Goal: Information Seeking & Learning: Learn about a topic

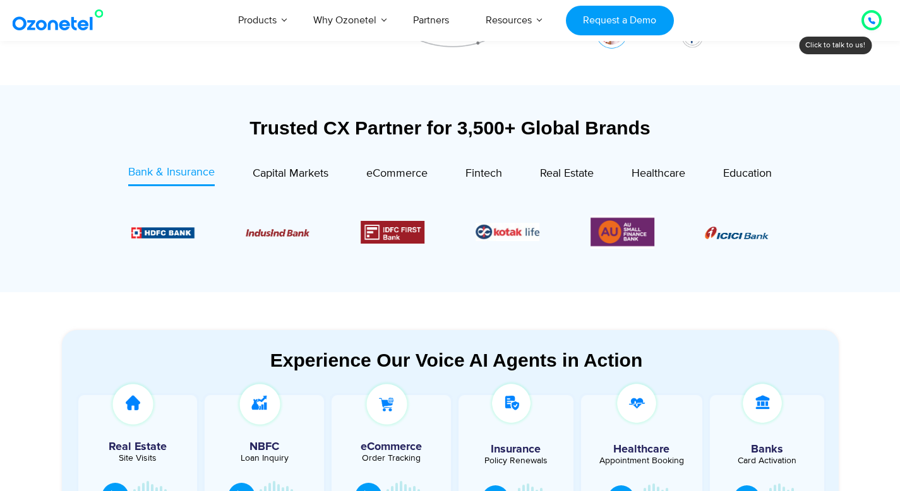
scroll to position [319, 0]
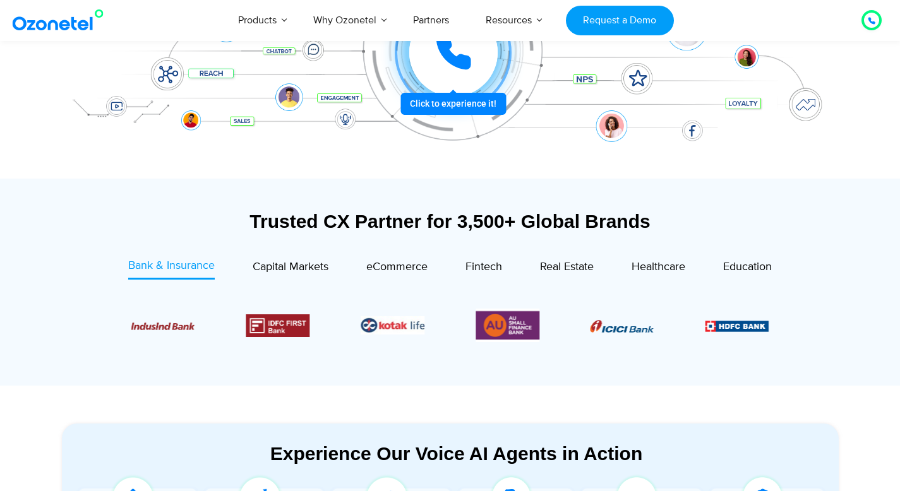
click at [182, 213] on div "Trusted CX Partner for 3,500+ Global Brands" at bounding box center [450, 221] width 777 height 22
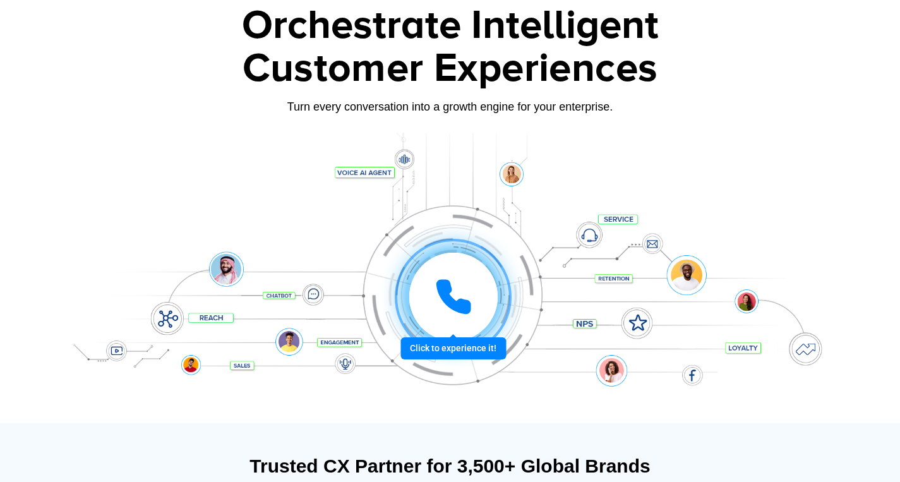
scroll to position [0, 0]
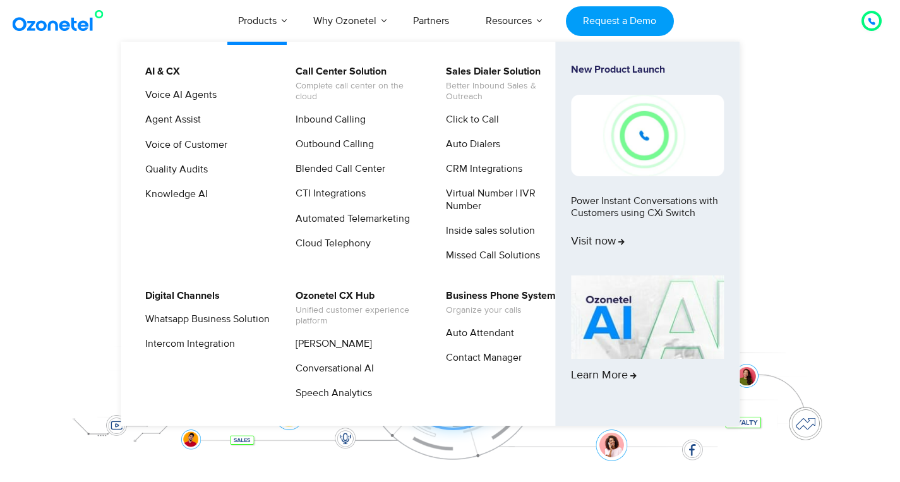
click at [455, 160] on li "Auto Dialers" at bounding box center [505, 148] width 135 height 25
click at [458, 169] on link "CRM Integrations" at bounding box center [481, 169] width 87 height 16
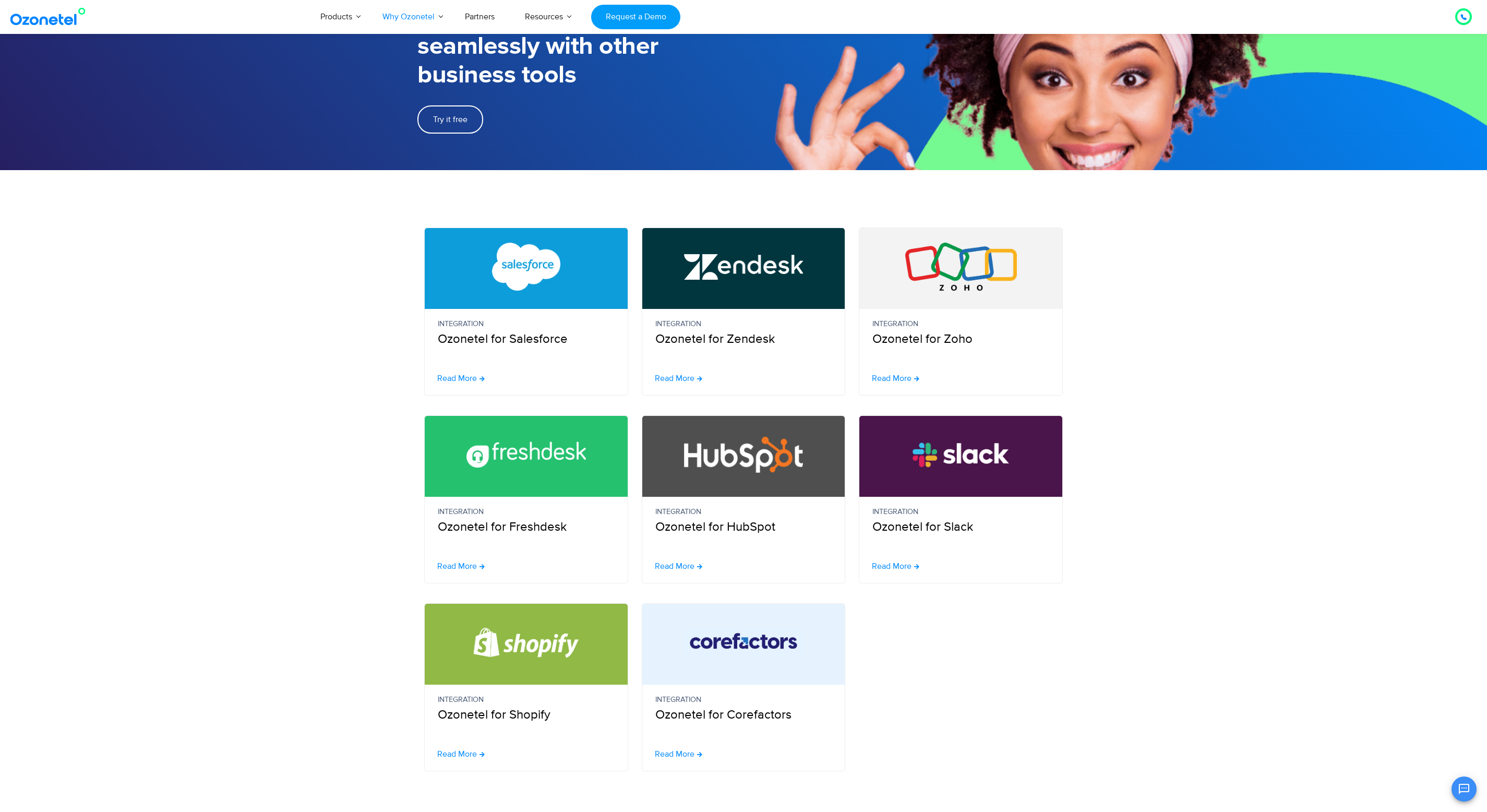
scroll to position [107, 0]
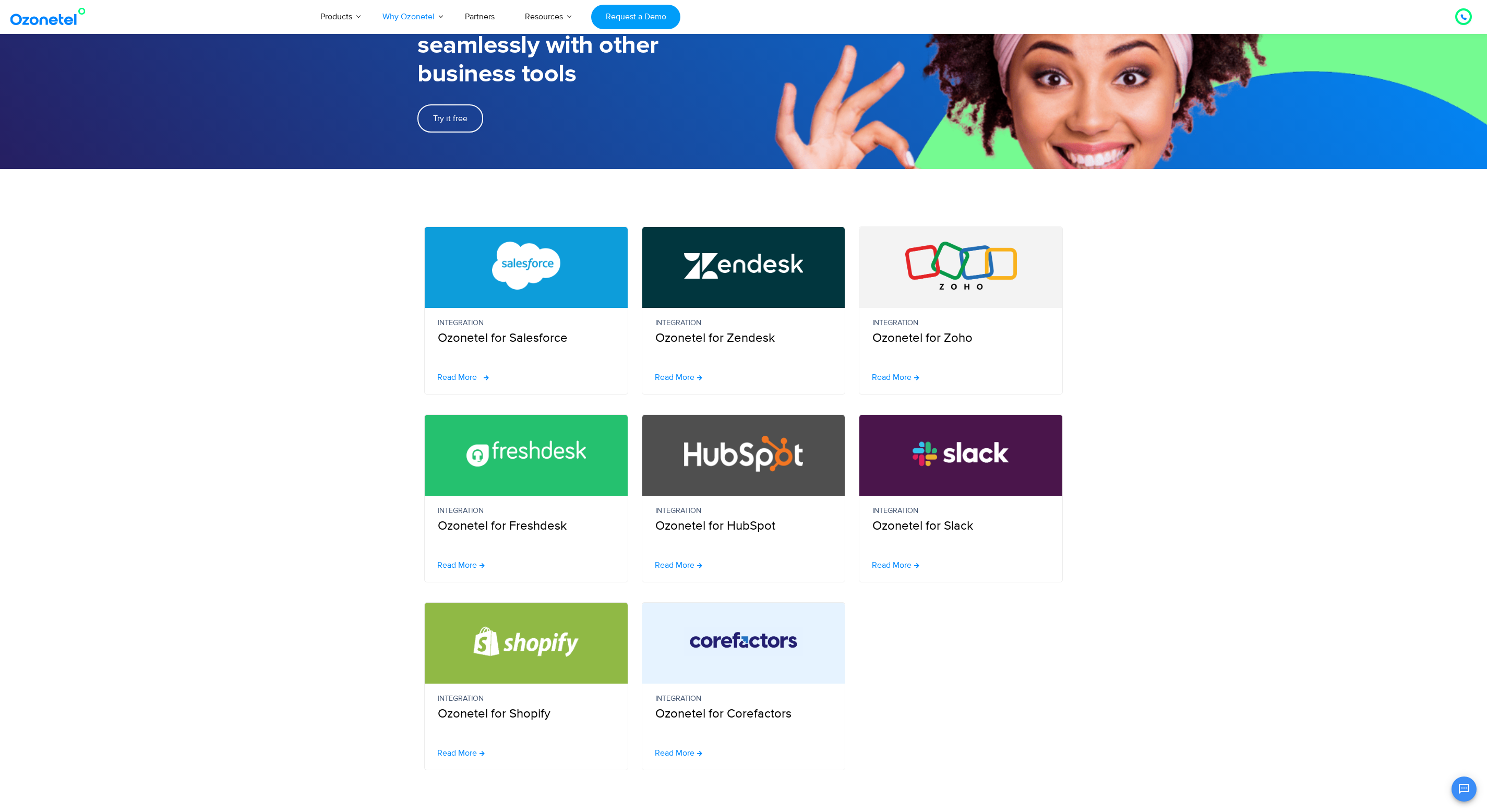
click at [482, 373] on span at bounding box center [483, 378] width 9 height 8
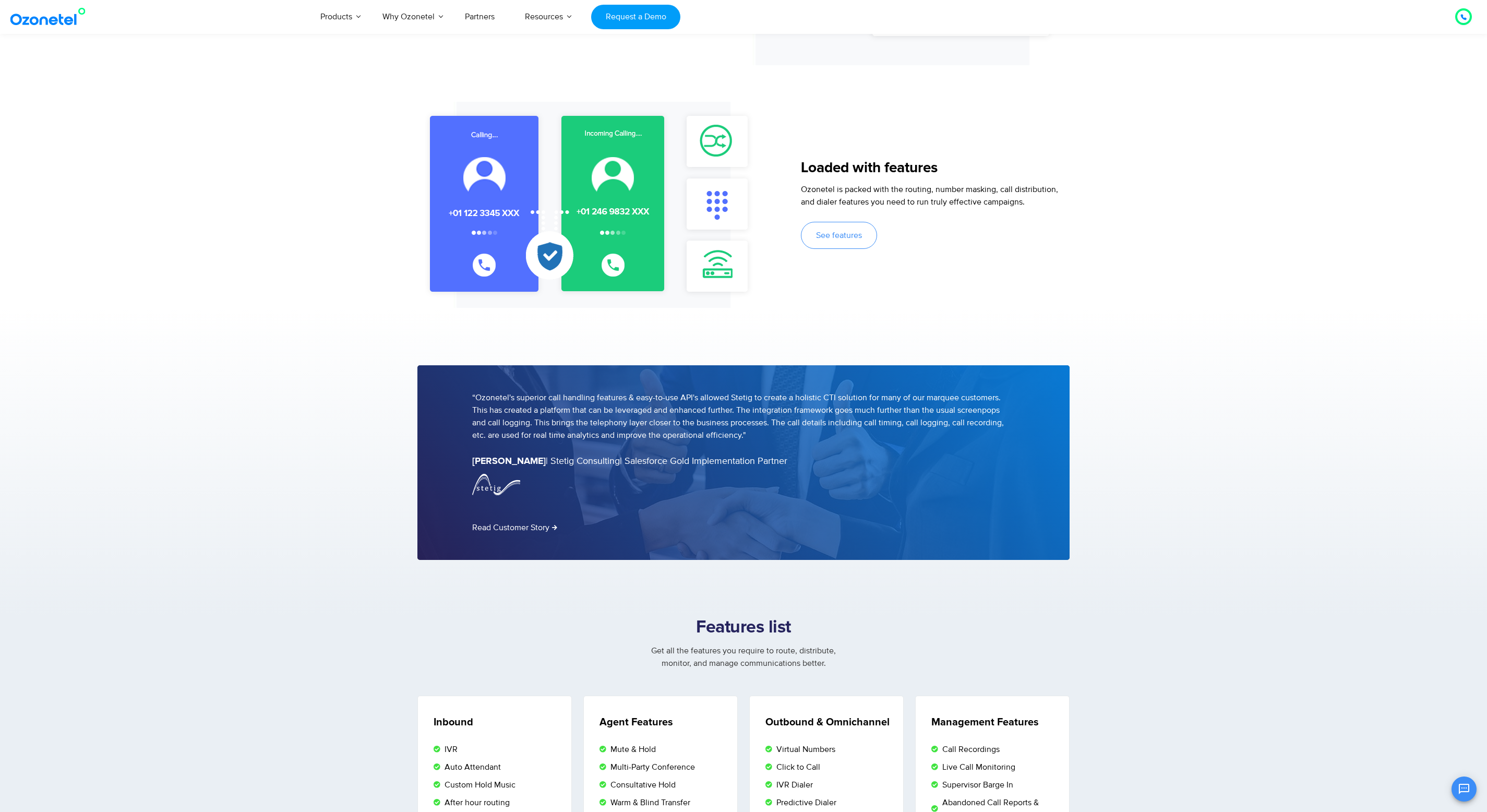
scroll to position [1023, 0]
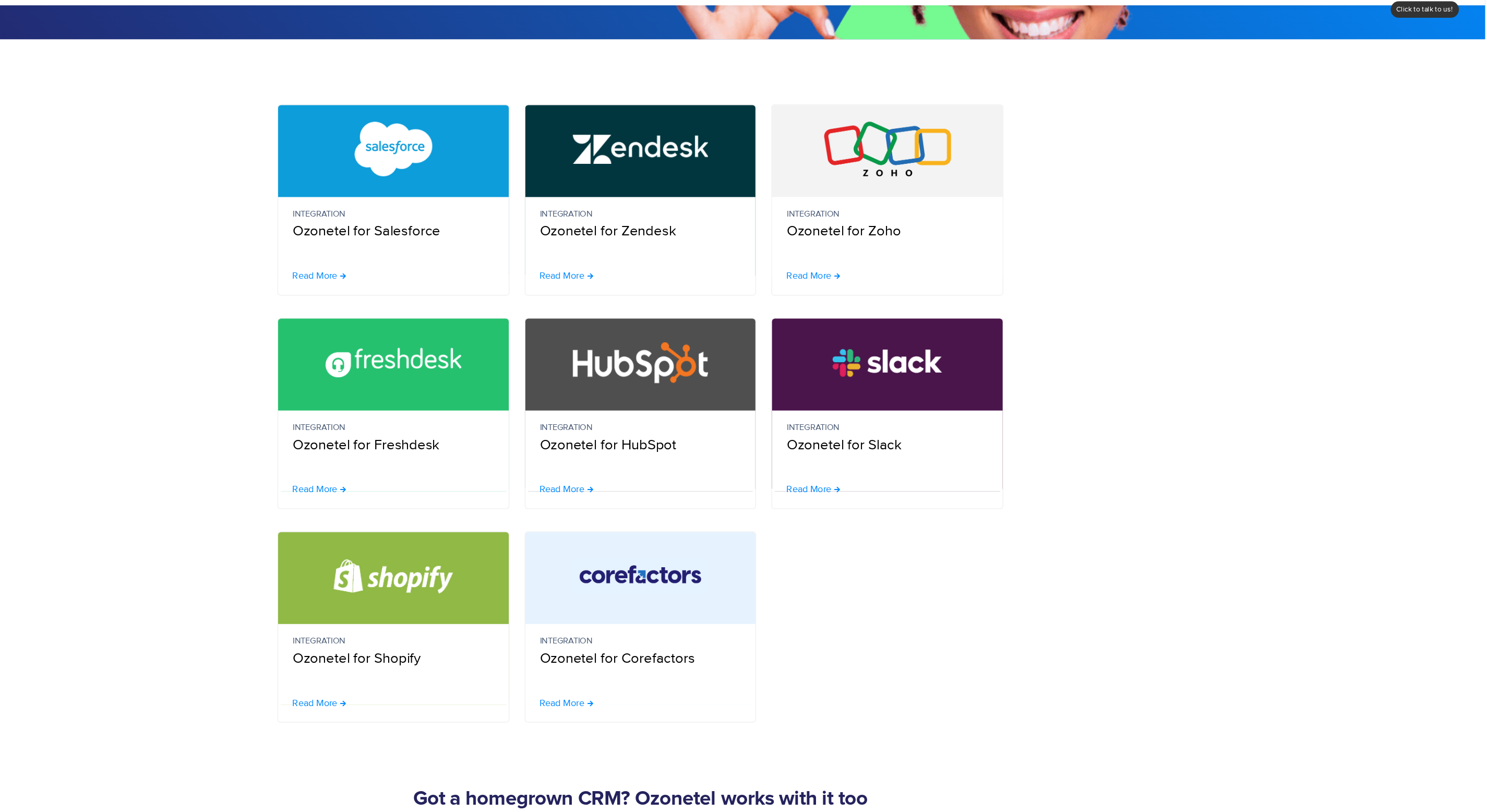
scroll to position [213, 0]
